Goal: Book appointment/travel/reservation

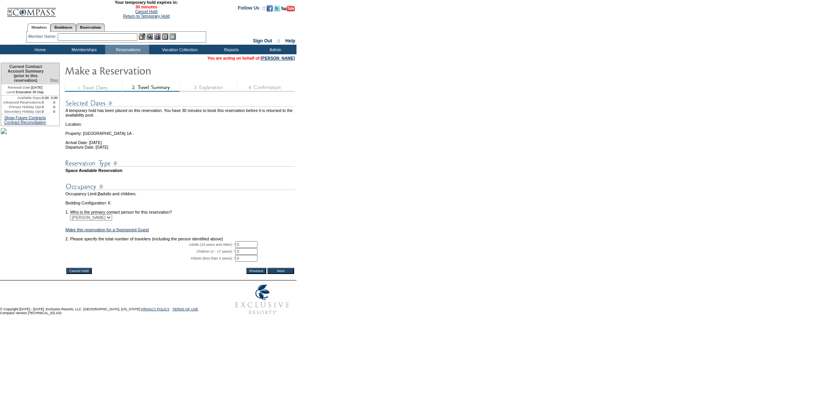
click at [246, 248] on input "0" at bounding box center [246, 244] width 22 height 7
type input "2"
click at [276, 274] on input "Next" at bounding box center [280, 271] width 27 height 6
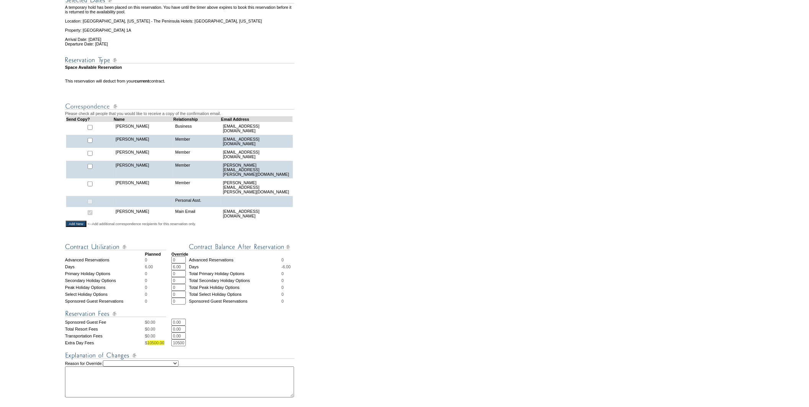
scroll to position [170, 0]
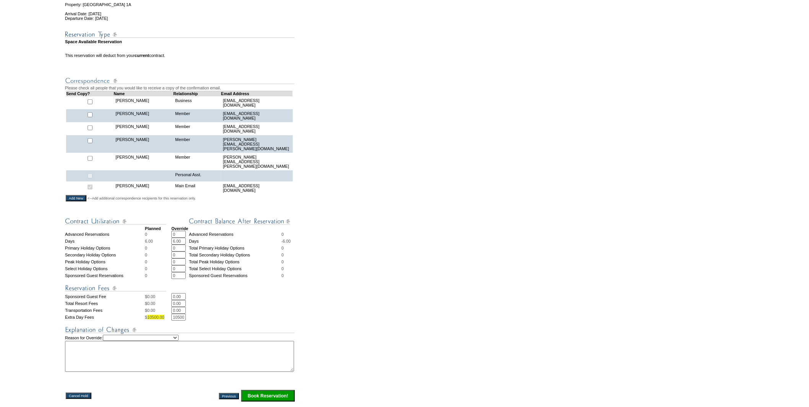
click at [175, 314] on input "10500.00" at bounding box center [178, 317] width 15 height 7
click at [138, 335] on select "Creating Continuous Stay Days Rebooked After Cancellation Editing Occupant Expe…" at bounding box center [141, 338] width 76 height 6
select select "1035"
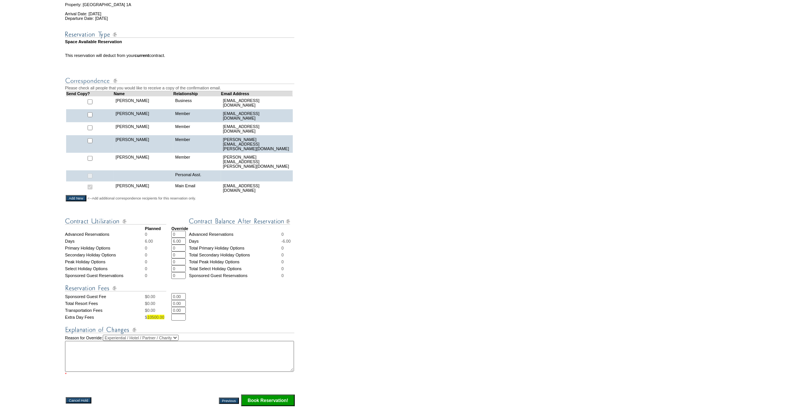
click at [111, 335] on select "Creating Continuous Stay Days Rebooked After Cancellation Editing Occupant Expe…" at bounding box center [141, 338] width 76 height 6
click at [106, 349] on textarea at bounding box center [179, 356] width 229 height 31
paste textarea "$7,783.68"
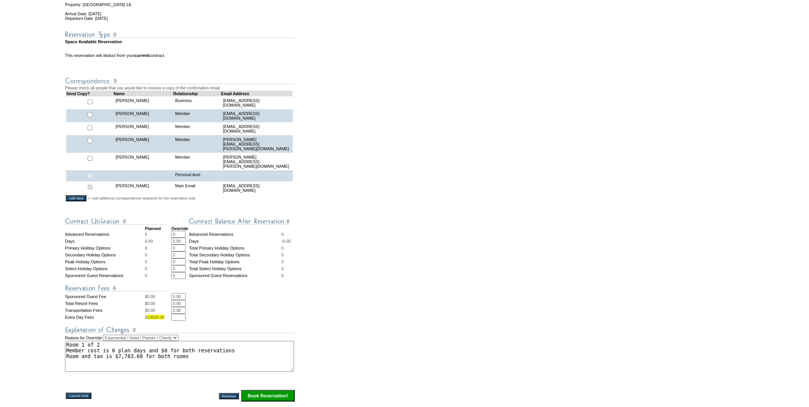
click at [228, 352] on textarea "Room 1 of 2 Member cost is 6 plan days and $0 for both reservations Room and ta…" at bounding box center [179, 356] width 229 height 31
click at [228, 348] on textarea "Room 1 of 2 Member cost is 6 plan days and $0 for both reservations Room and ta…" at bounding box center [179, 356] width 229 height 31
click at [213, 353] on textarea "Room 1 of 2 Member cost is 6 plan days and $0 for both rooms Room and tax is $7…" at bounding box center [179, 356] width 229 height 31
type textarea "Room 1 of 2 Member cost is 6 plan days and $0 for both rooms Room and tax is $7…"
click at [178, 314] on input "text" at bounding box center [178, 317] width 15 height 7
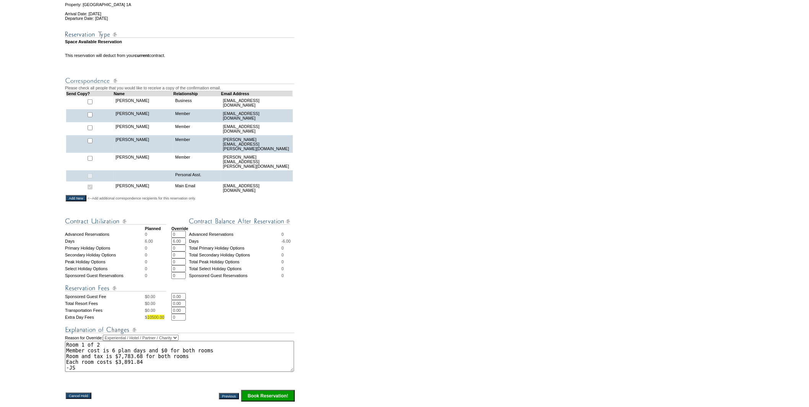
type input "0"
click at [275, 314] on td "0 * *" at bounding box center [233, 317] width 124 height 7
click at [269, 390] on input "Book Reservation!" at bounding box center [268, 395] width 54 height 11
